Goal: Communication & Community: Answer question/provide support

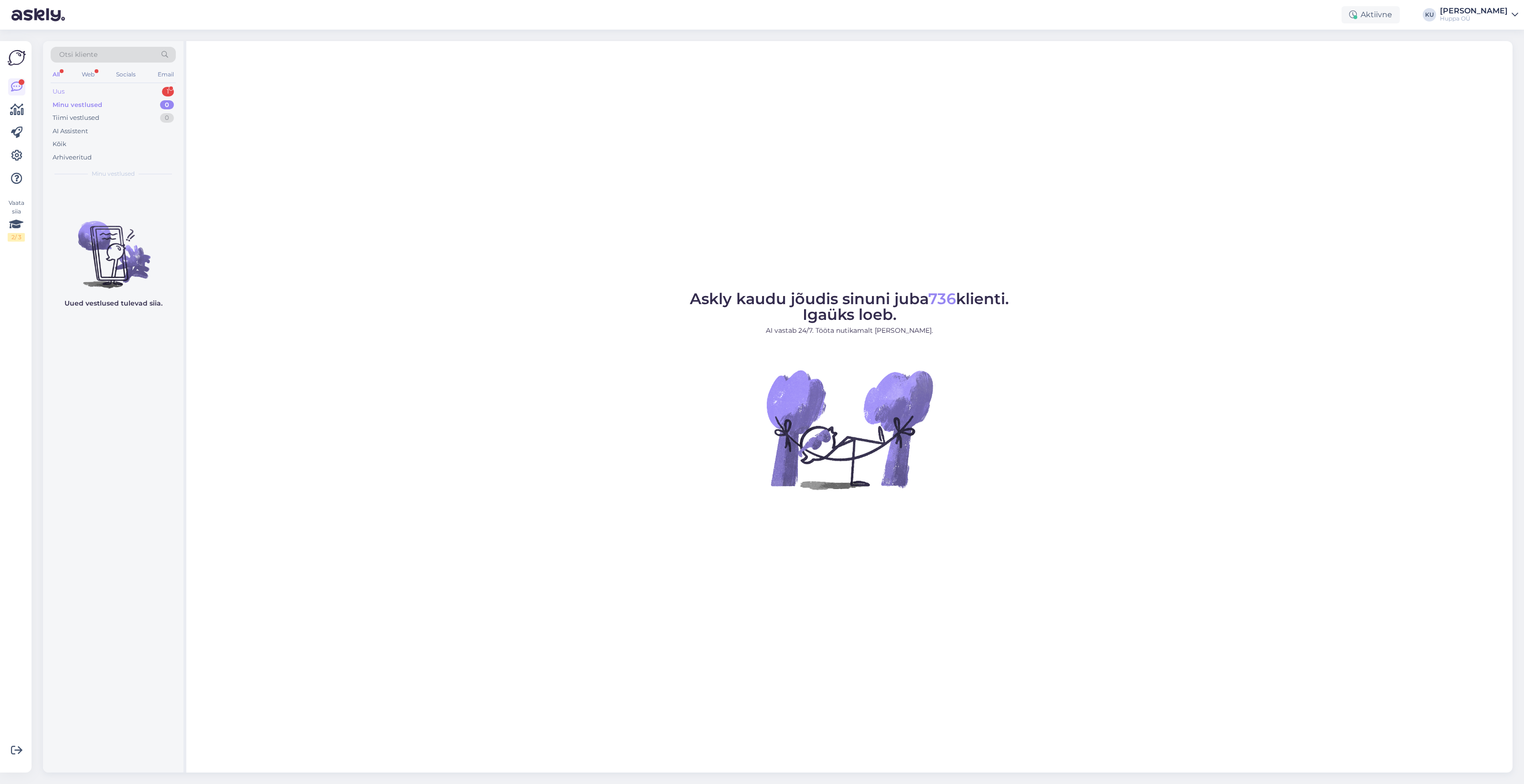
click at [115, 96] on div "Uus 1" at bounding box center [114, 92] width 125 height 14
click at [105, 197] on span "#s7b8mydo" at bounding box center [91, 195] width 44 height 9
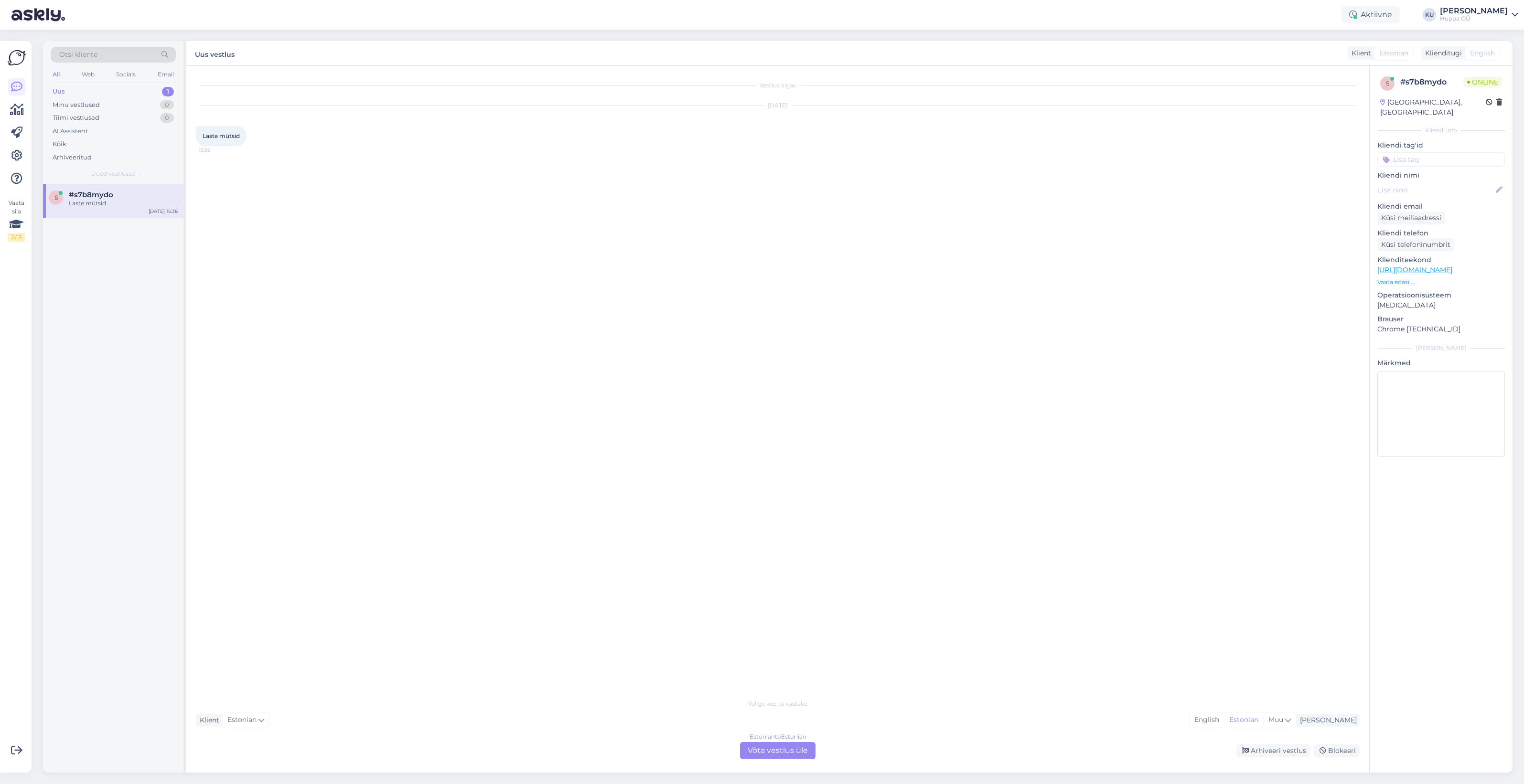
click at [776, 754] on div "Estonian to Estonian Võta vestlus üle" at bounding box center [778, 750] width 76 height 17
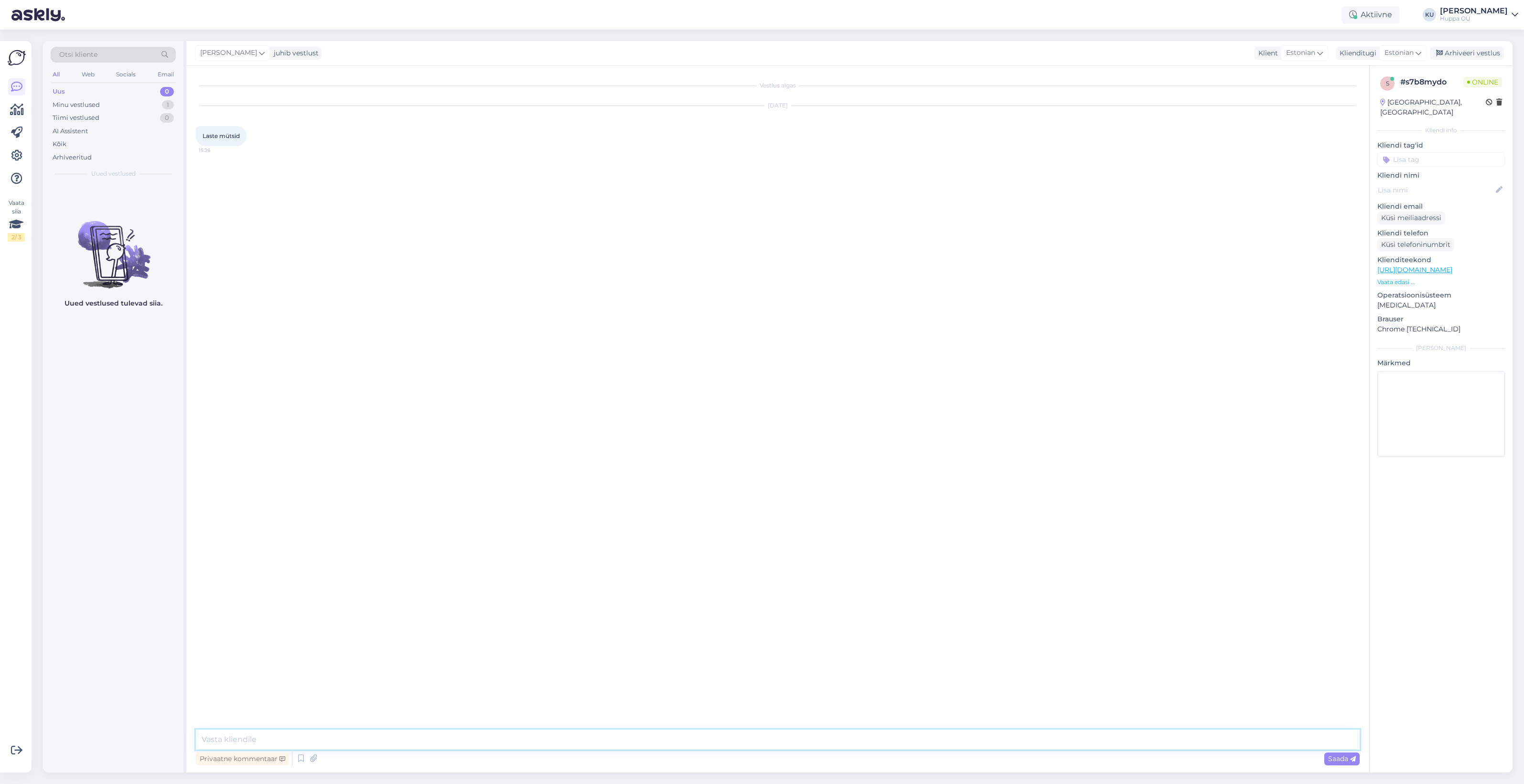
click at [489, 738] on textarea at bounding box center [777, 740] width 1164 height 20
type textarea "Tere! Kuidas saan aidata seoses laste mütsidega?"
click at [1468, 53] on div "Arhiveeri vestlus" at bounding box center [1467, 53] width 73 height 13
